Goal: Find specific page/section: Find specific page/section

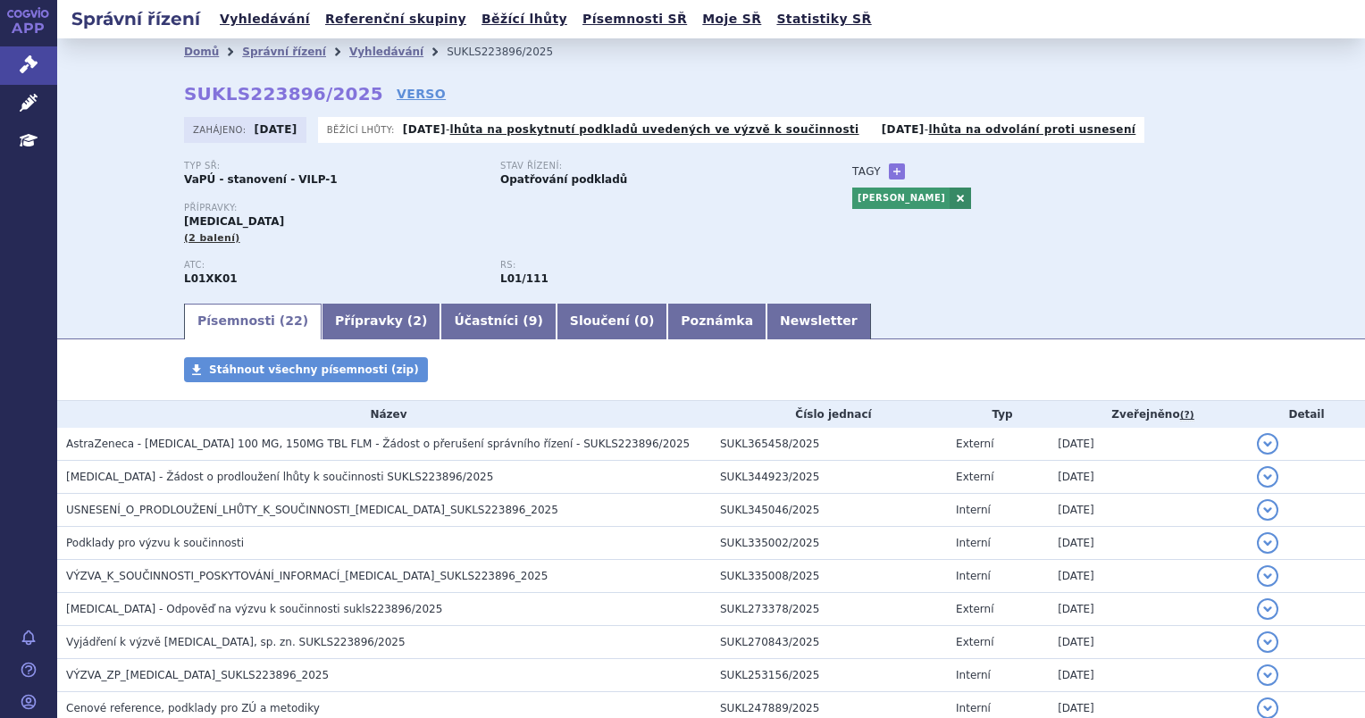
click at [139, 305] on div "Písemnosti ( 22 ) Přípravky ( 2 ) Účastníci ( 9 ) Sloučení ( 0 ) Poznámka Newsl…" at bounding box center [711, 320] width 1308 height 38
click at [349, 48] on link "Vyhledávání" at bounding box center [386, 52] width 74 height 13
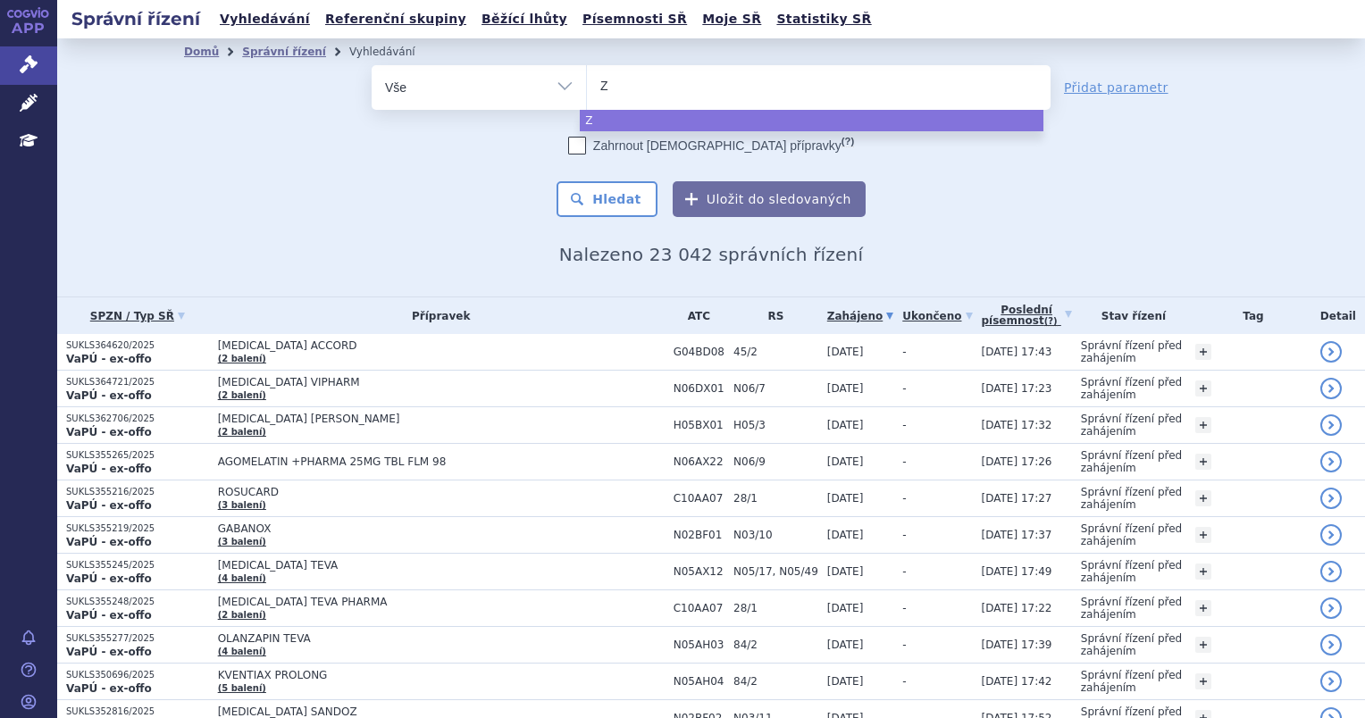
type input "ZE"
type input "ZEJU"
type input "ZEJUL"
type input "ZEJULA"
select select "ZEJULA"
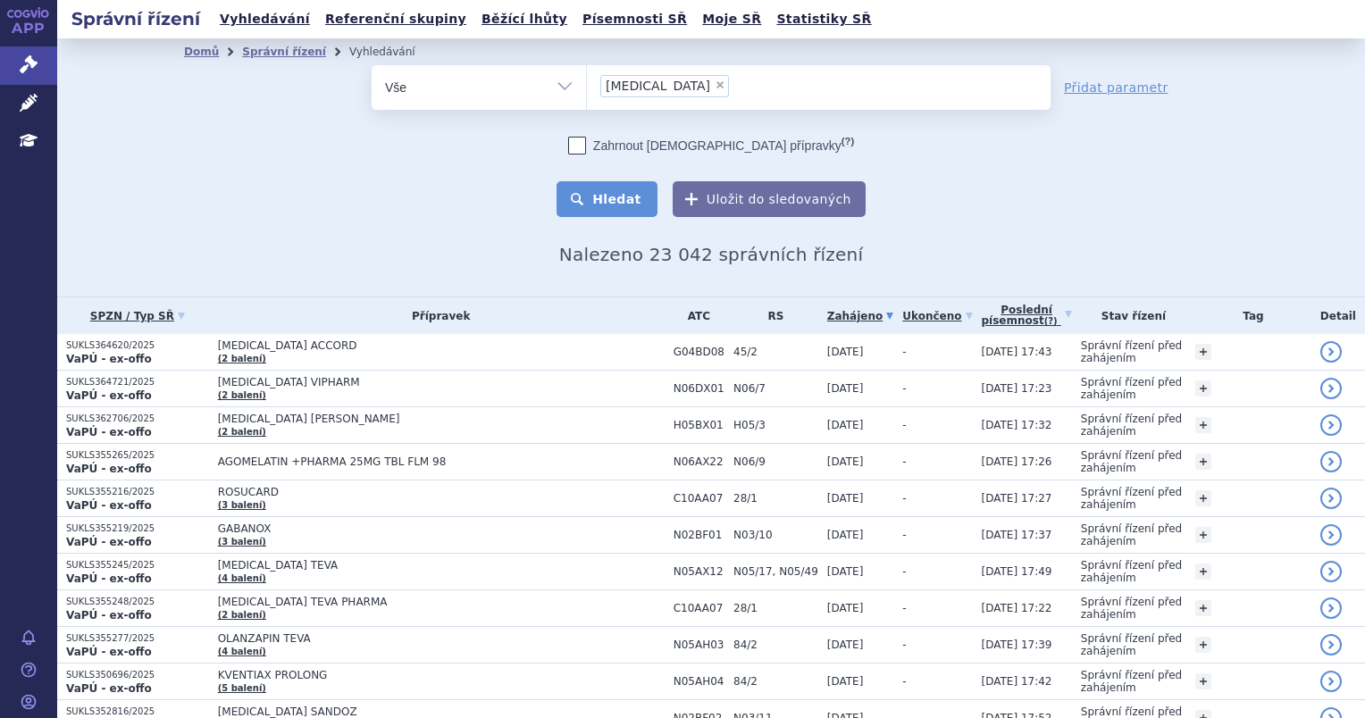
click at [627, 188] on button "Hledat" at bounding box center [607, 199] width 101 height 36
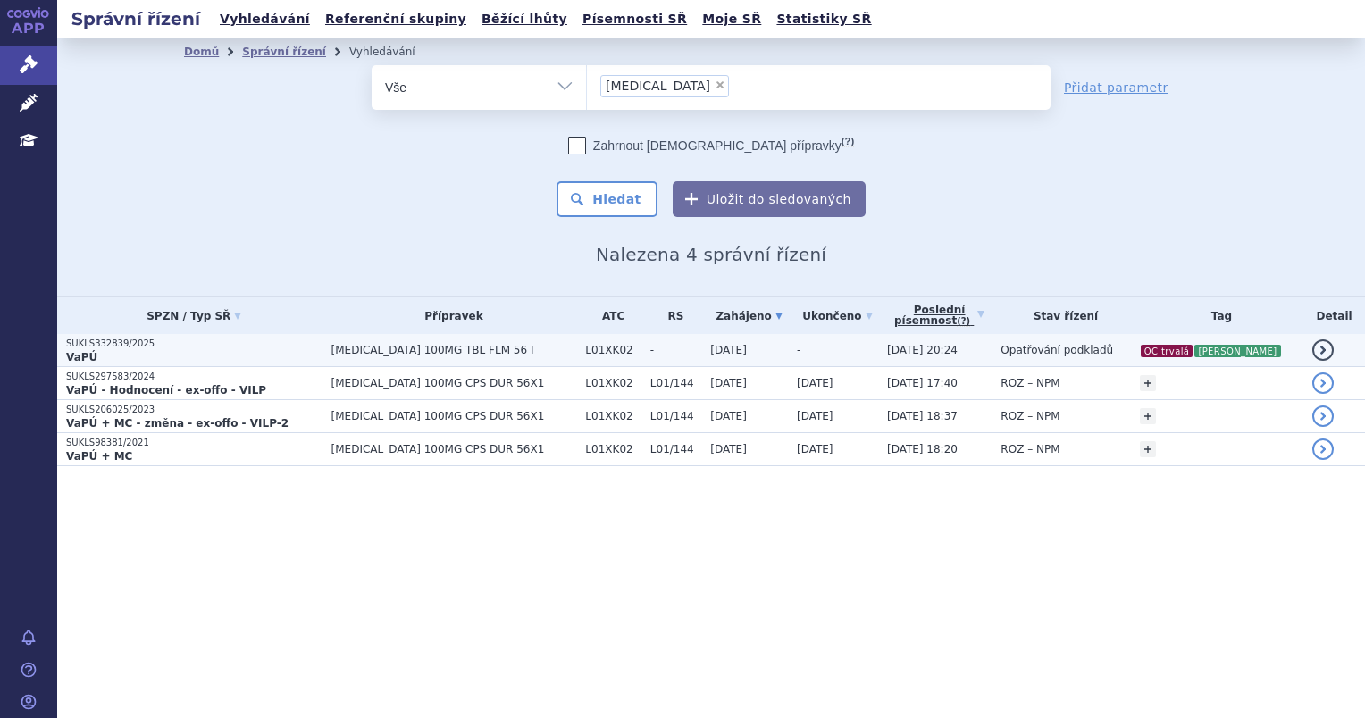
click at [293, 351] on p "VaPÚ" at bounding box center [194, 357] width 256 height 14
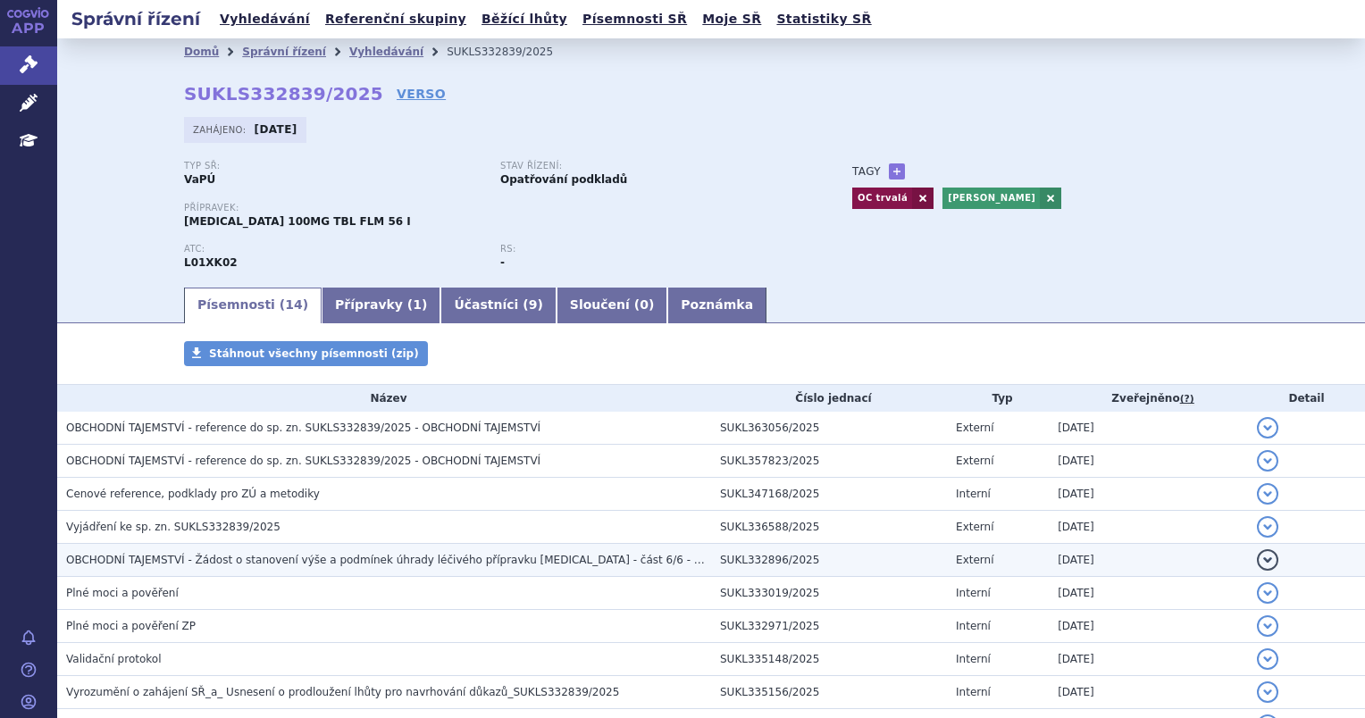
click at [467, 557] on span "OBCHODNÍ TAJEMSTVÍ - Žádost o stanovení výše a podmínek úhrady léčivého příprav…" at bounding box center [439, 560] width 746 height 13
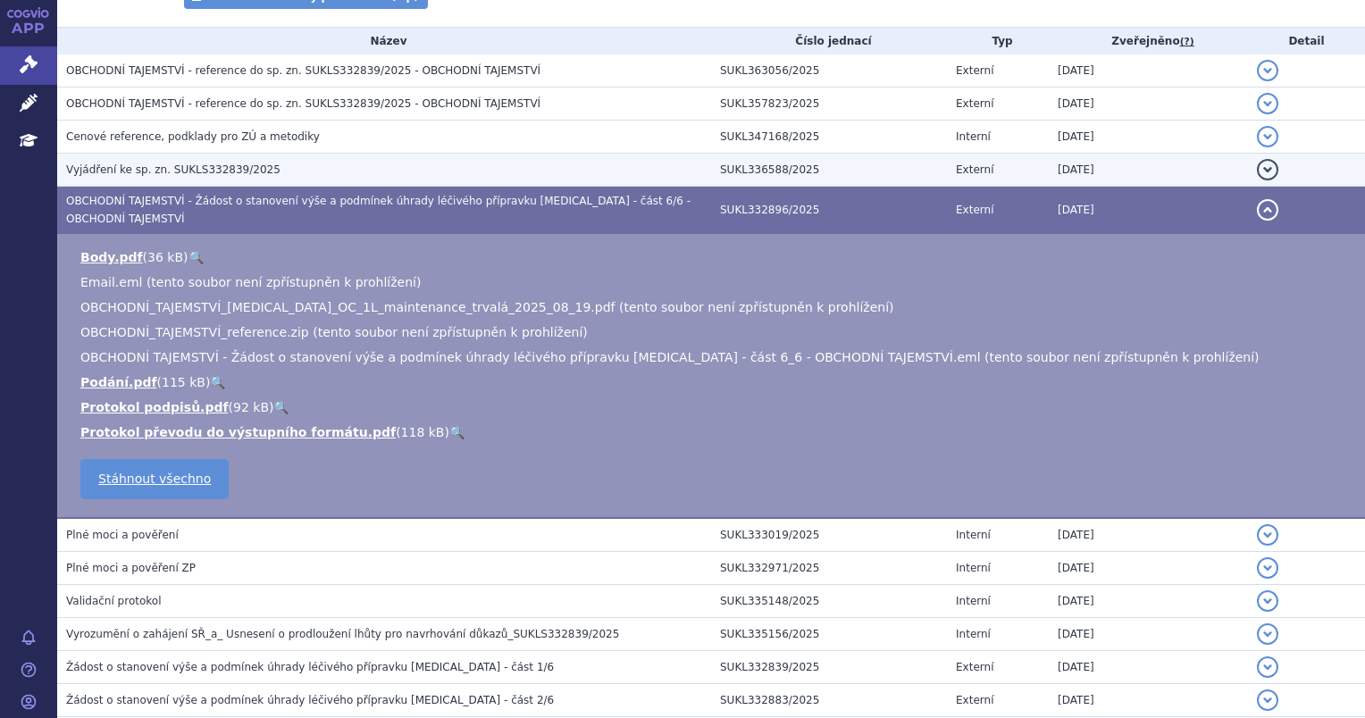
scroll to position [447, 0]
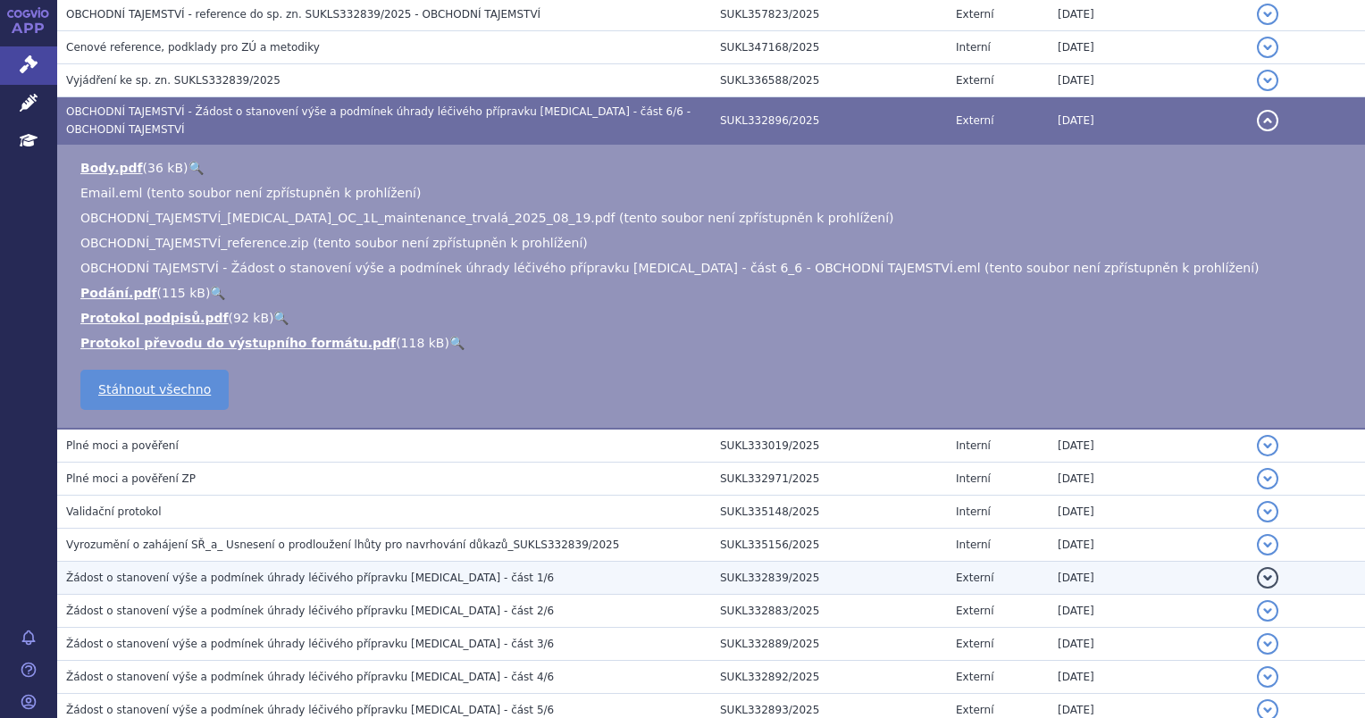
click at [465, 562] on td "Žádost o stanovení výše a podmínek úhrady léčivého přípravku [MEDICAL_DATA] - č…" at bounding box center [384, 578] width 654 height 33
